Goal: Task Accomplishment & Management: Complete application form

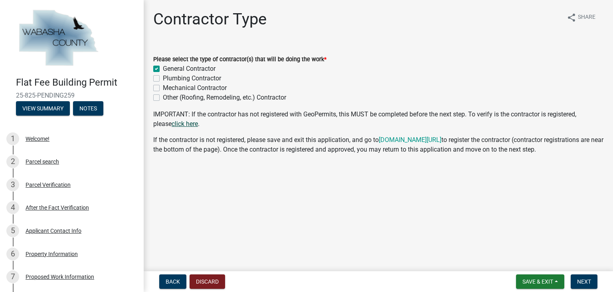
click at [172, 123] on link "click here" at bounding box center [185, 124] width 26 height 8
click at [579, 280] on span "Next" at bounding box center [584, 281] width 14 height 6
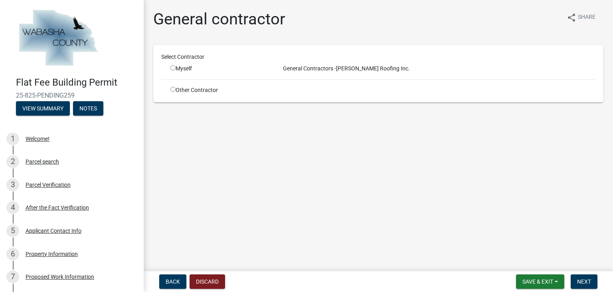
click at [173, 67] on input "radio" at bounding box center [173, 67] width 5 height 5
radio input "true"
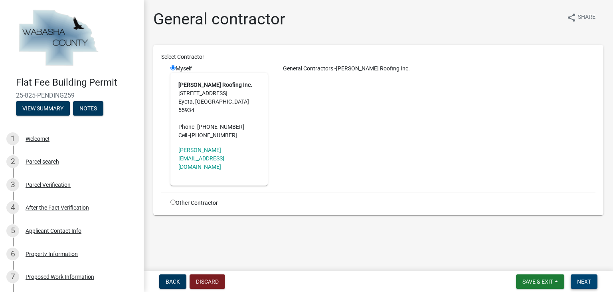
click at [578, 280] on span "Next" at bounding box center [584, 281] width 14 height 6
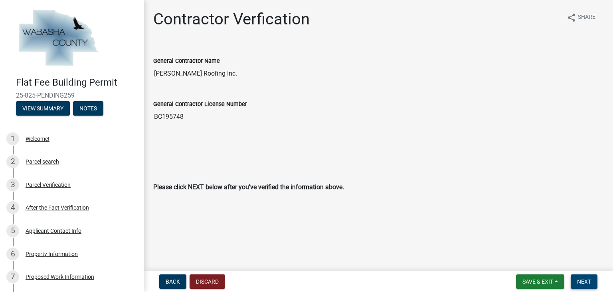
click at [590, 279] on span "Next" at bounding box center [584, 281] width 14 height 6
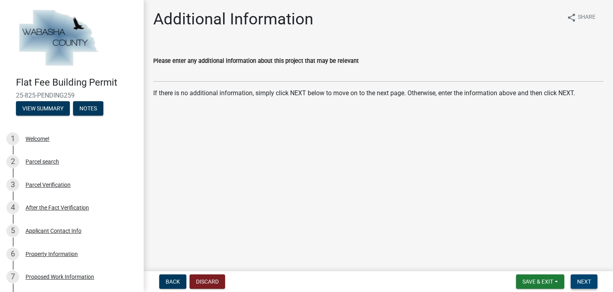
click at [590, 279] on span "Next" at bounding box center [584, 281] width 14 height 6
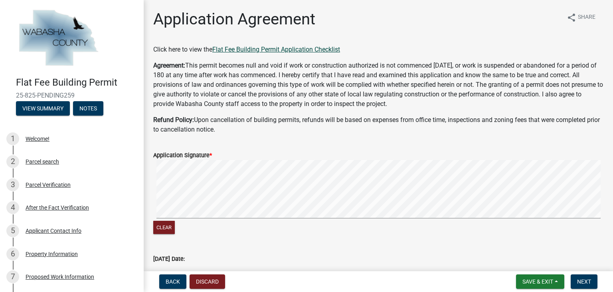
click at [278, 48] on link "Flat Fee Building Permit Application Checklist" at bounding box center [276, 50] width 128 height 8
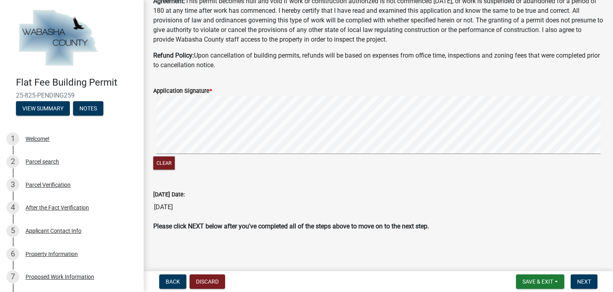
scroll to position [65, 0]
click at [587, 282] on span "Next" at bounding box center [584, 281] width 14 height 6
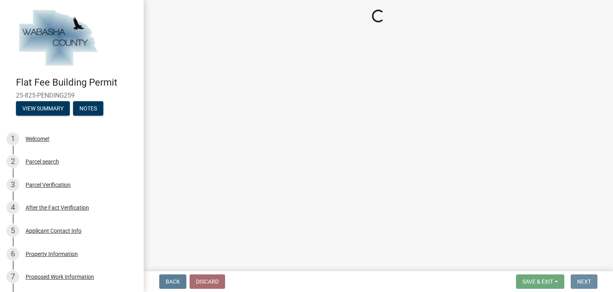
scroll to position [0, 0]
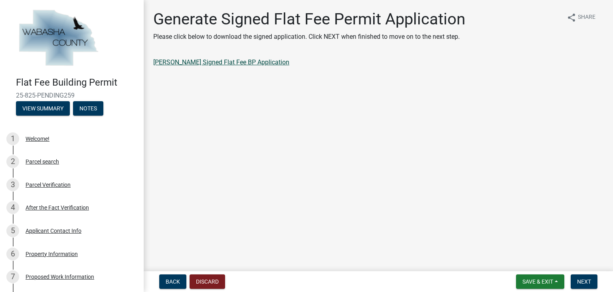
click at [219, 61] on link "[PERSON_NAME] Signed Flat Fee BP Application" at bounding box center [221, 62] width 136 height 8
click at [584, 276] on button "Next" at bounding box center [584, 281] width 27 height 14
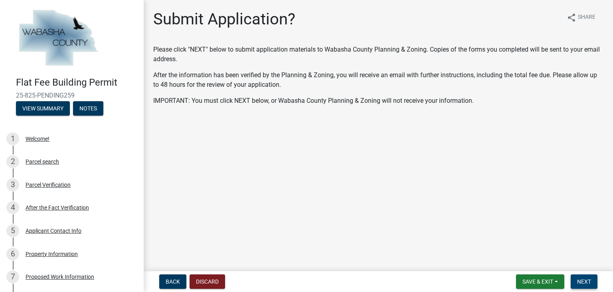
click at [579, 280] on span "Next" at bounding box center [584, 281] width 14 height 6
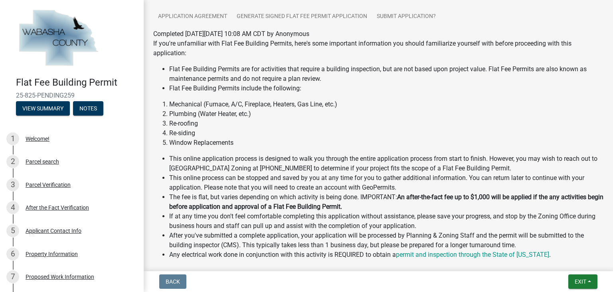
scroll to position [120, 0]
